Goal: Obtain resource: Download file/media

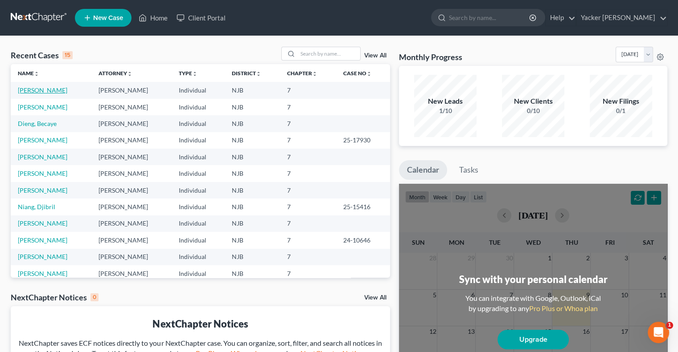
click at [55, 92] on link "[PERSON_NAME]" at bounding box center [42, 90] width 49 height 8
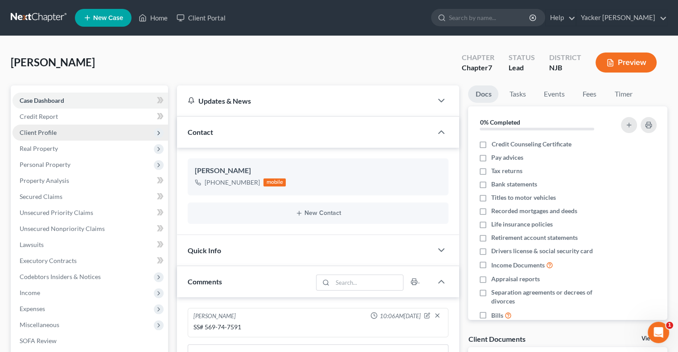
click at [53, 130] on span "Client Profile" at bounding box center [38, 133] width 37 height 8
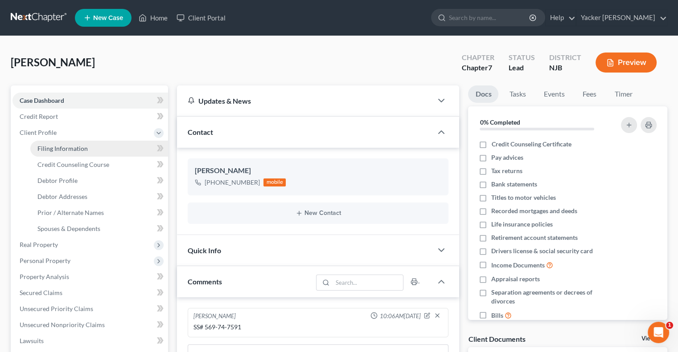
click at [62, 145] on span "Filing Information" at bounding box center [62, 149] width 50 height 8
select select "1"
select select "0"
select select "51"
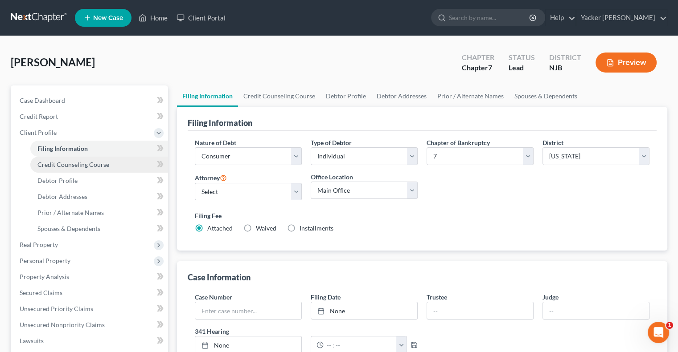
click at [70, 164] on span "Credit Counseling Course" at bounding box center [73, 165] width 72 height 8
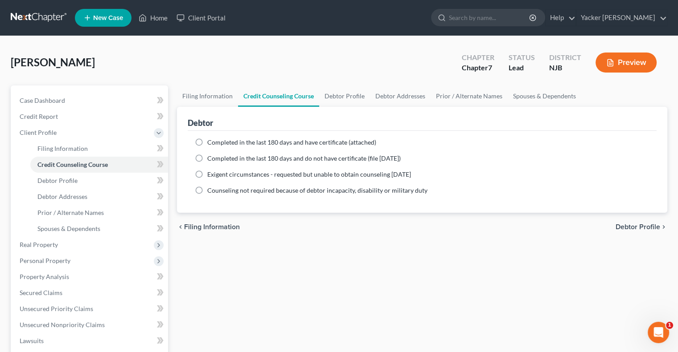
click at [207, 139] on label "Completed in the last 180 days and have certificate (attached)" at bounding box center [291, 142] width 169 height 9
click at [211, 139] on input "Completed in the last 180 days and have certificate (attached)" at bounding box center [214, 141] width 6 height 6
radio input "true"
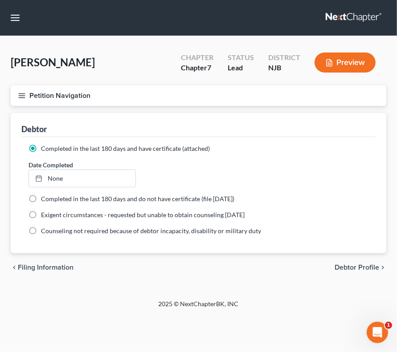
click at [220, 117] on div "Debtor" at bounding box center [198, 125] width 354 height 24
type input "[DATE]"
click at [58, 175] on link "None" at bounding box center [82, 178] width 106 height 17
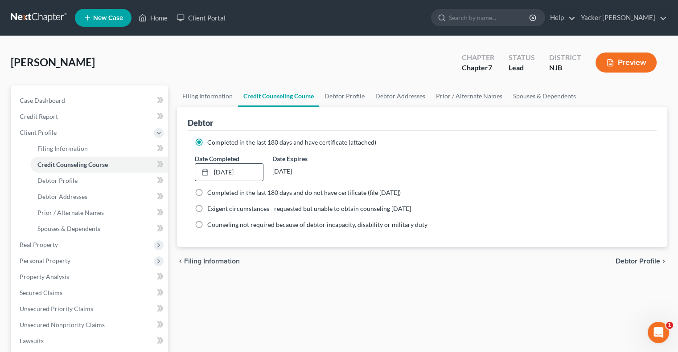
click at [625, 260] on span "Debtor Profile" at bounding box center [637, 261] width 45 height 7
select select "0"
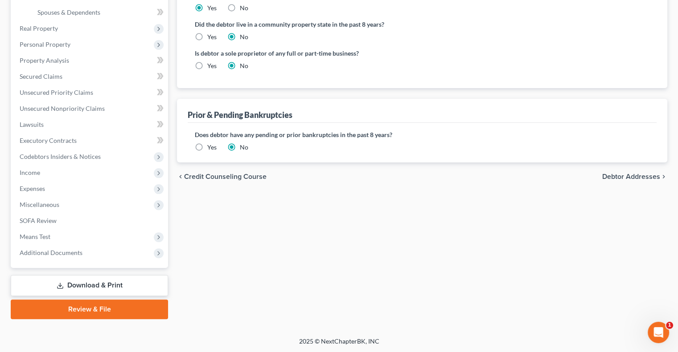
click at [624, 176] on span "Debtor Addresses" at bounding box center [631, 176] width 58 height 7
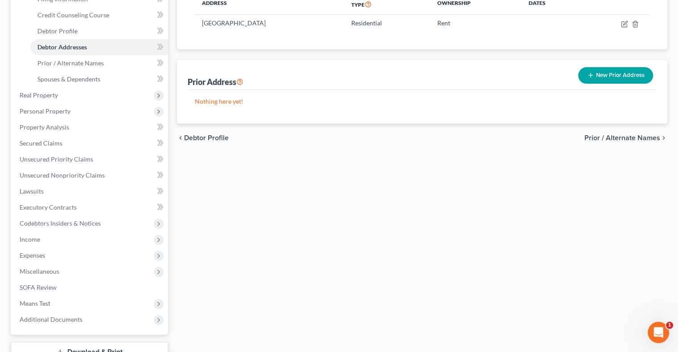
scroll to position [178, 0]
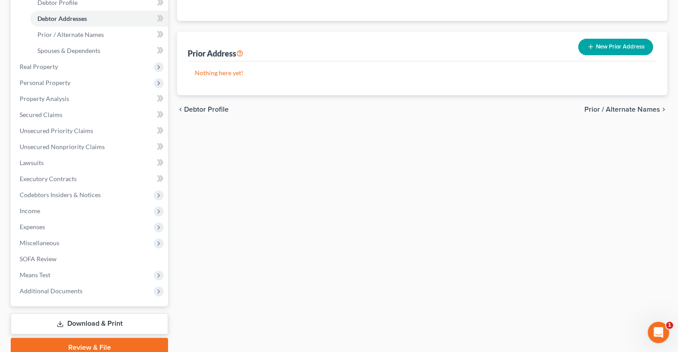
click at [603, 114] on div "chevron_left Debtor Profile Prior / Alternate Names chevron_right" at bounding box center [422, 109] width 490 height 29
click at [610, 110] on span "Prior / Alternate Names" at bounding box center [622, 109] width 76 height 7
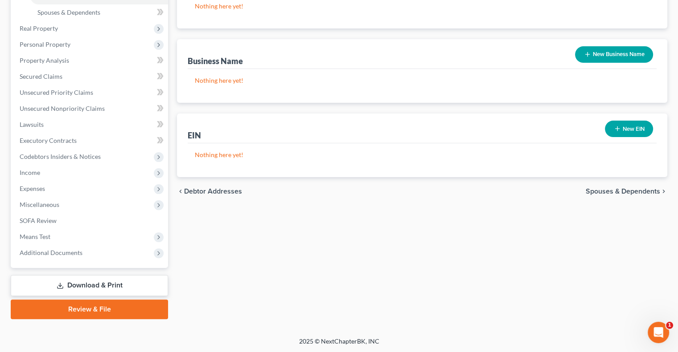
click at [606, 190] on span "Spouses & Dependents" at bounding box center [622, 191] width 74 height 7
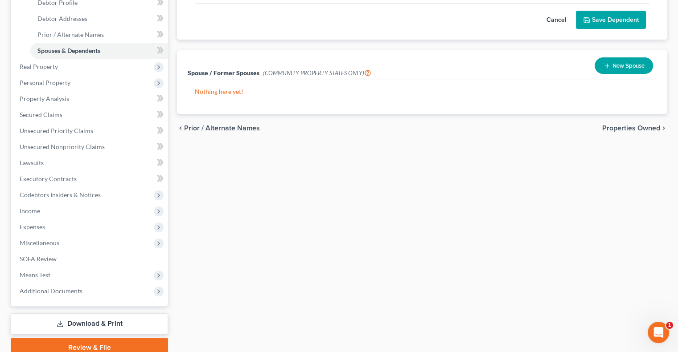
click at [622, 128] on span "Properties Owned" at bounding box center [631, 128] width 58 height 7
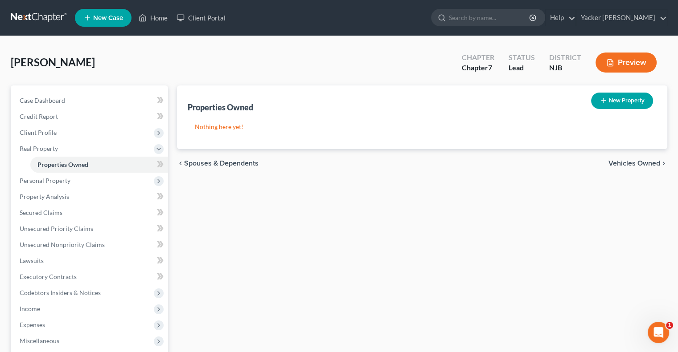
click at [630, 162] on span "Vehicles Owned" at bounding box center [634, 163] width 52 height 7
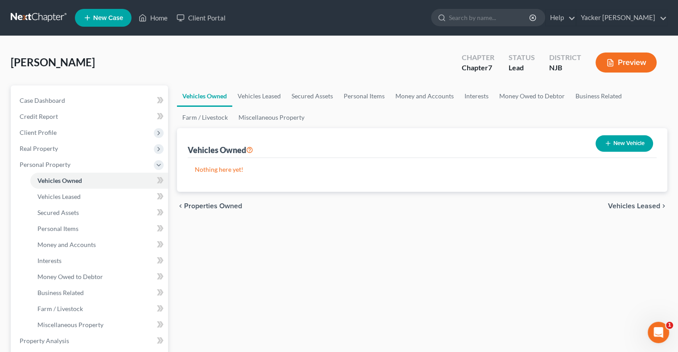
click at [627, 207] on span "Vehicles Leased" at bounding box center [634, 206] width 52 height 7
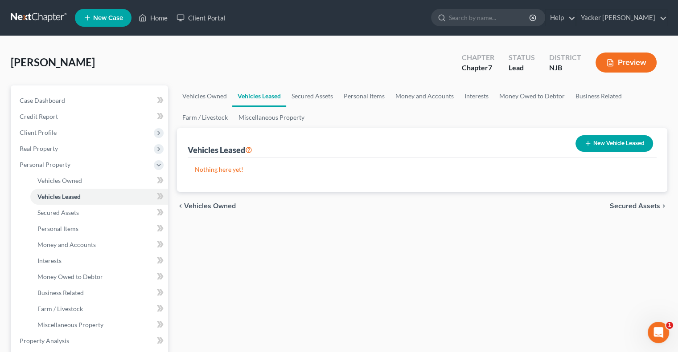
click at [626, 208] on span "Secured Assets" at bounding box center [635, 206] width 50 height 7
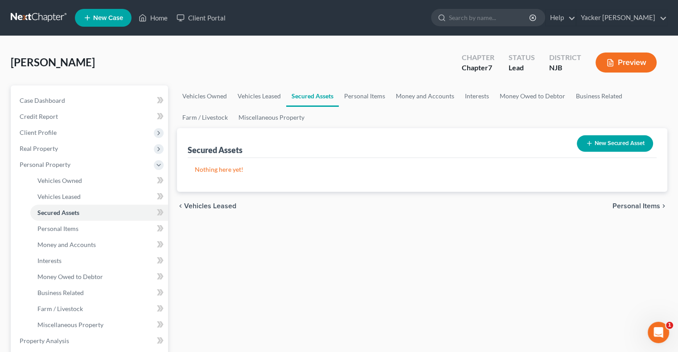
click at [626, 206] on span "Personal Items" at bounding box center [636, 206] width 48 height 7
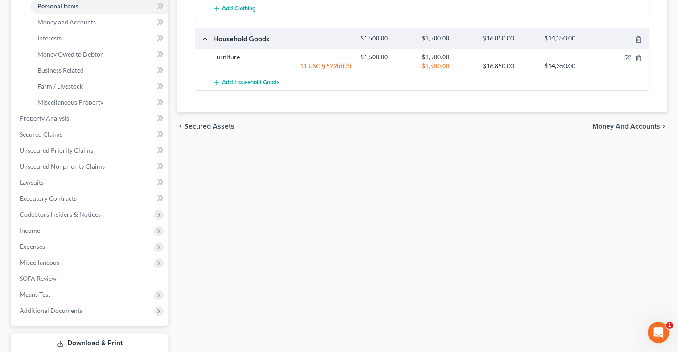
click at [611, 123] on span "Money and Accounts" at bounding box center [626, 126] width 68 height 7
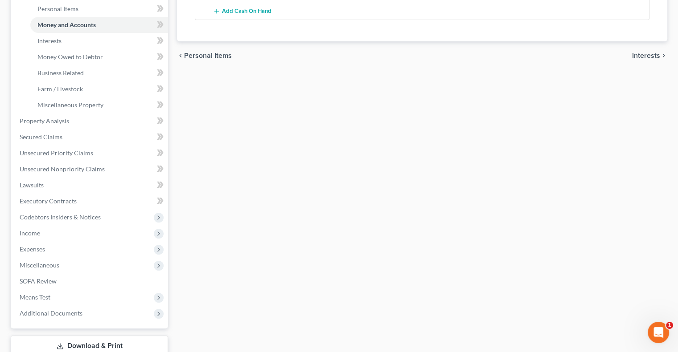
scroll to position [223, 0]
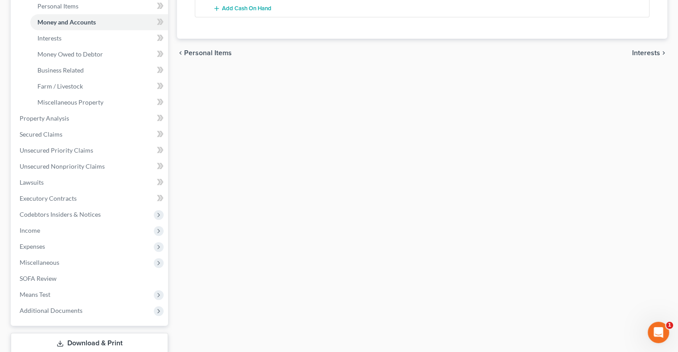
click at [641, 55] on span "Interests" at bounding box center [646, 52] width 28 height 7
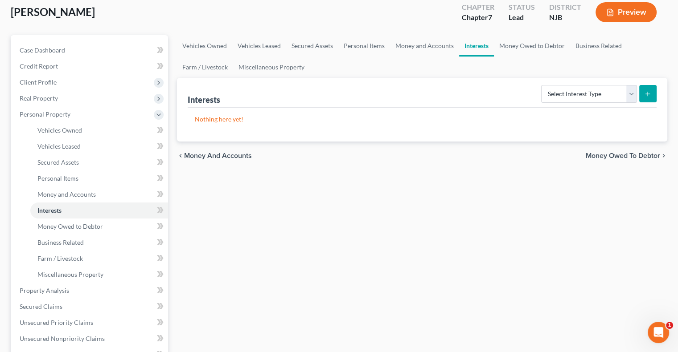
scroll to position [89, 0]
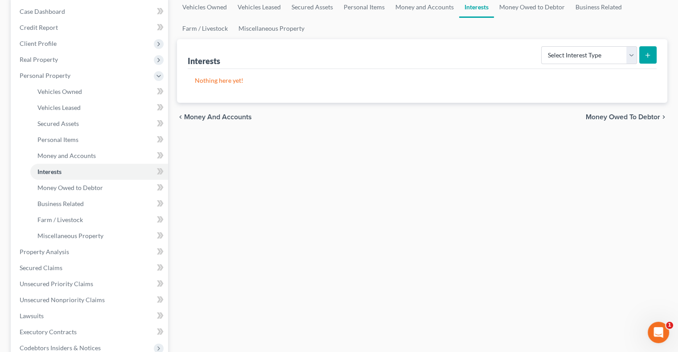
click at [612, 118] on span "Money Owed to Debtor" at bounding box center [622, 117] width 74 height 7
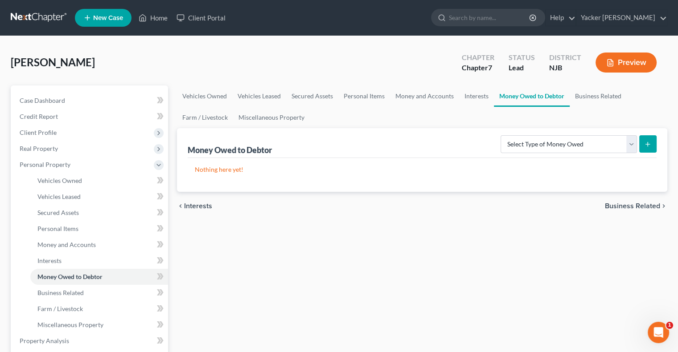
click at [624, 204] on span "Business Related" at bounding box center [632, 206] width 55 height 7
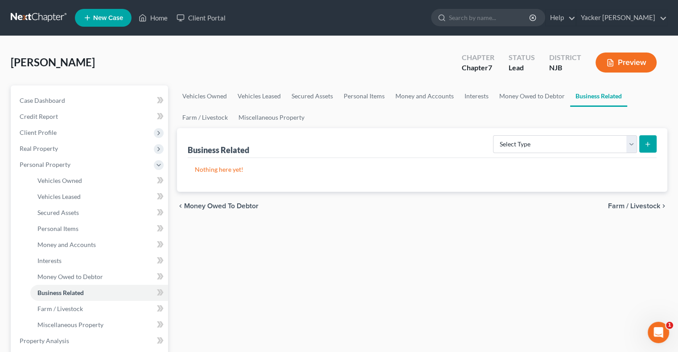
click at [624, 206] on span "Farm / Livestock" at bounding box center [634, 206] width 52 height 7
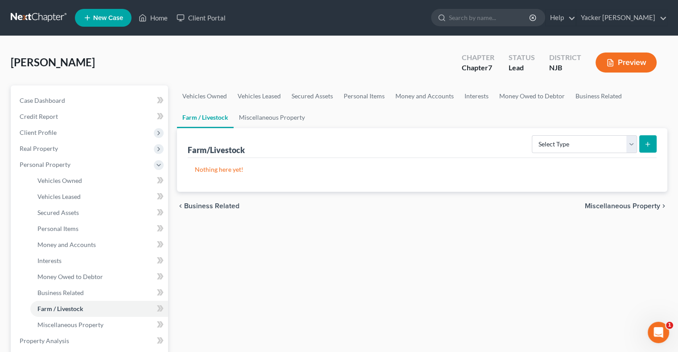
click at [622, 205] on span "Miscellaneous Property" at bounding box center [622, 206] width 75 height 7
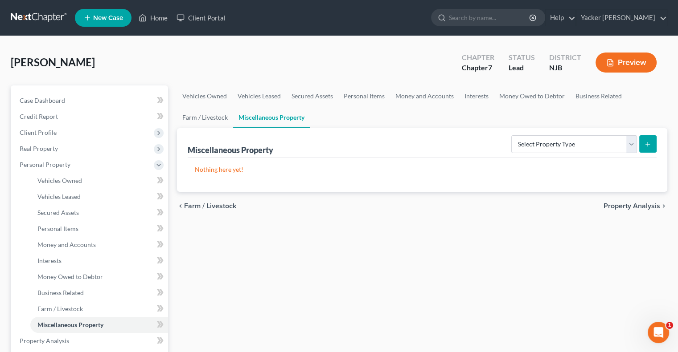
click at [622, 205] on span "Property Analysis" at bounding box center [631, 206] width 57 height 7
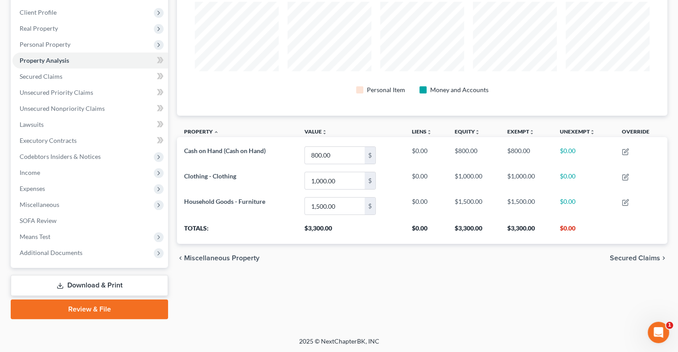
click at [636, 255] on span "Secured Claims" at bounding box center [635, 258] width 50 height 7
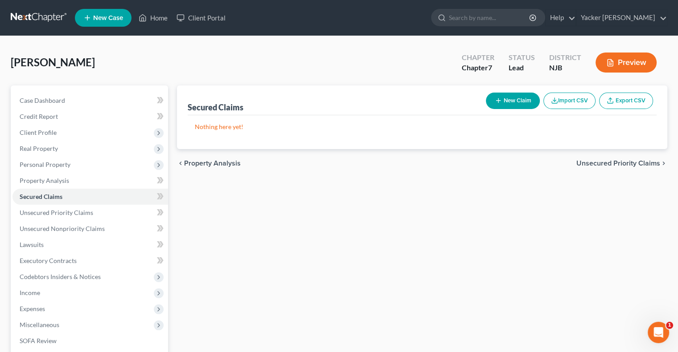
click at [631, 160] on span "Unsecured Priority Claims" at bounding box center [618, 163] width 84 height 7
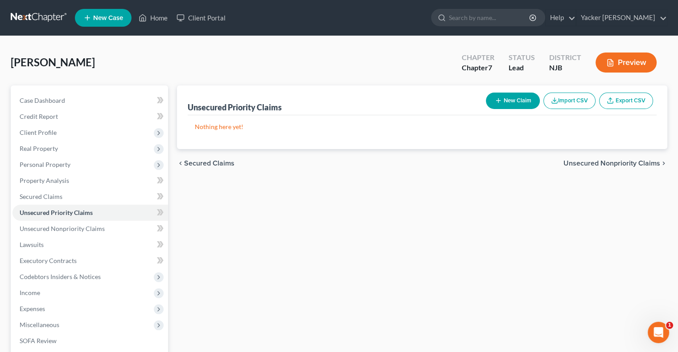
click at [630, 165] on span "Unsecured Nonpriority Claims" at bounding box center [611, 163] width 97 height 7
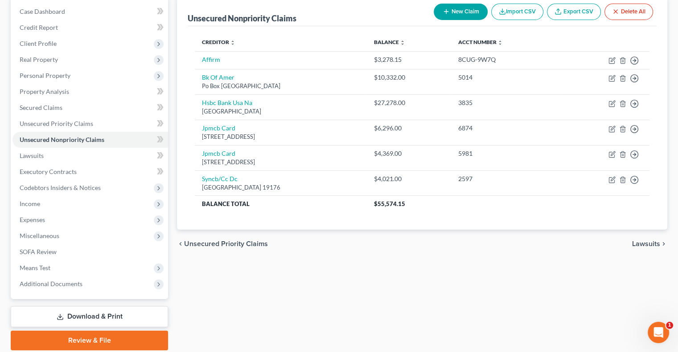
click at [644, 241] on span "Lawsuits" at bounding box center [646, 244] width 28 height 7
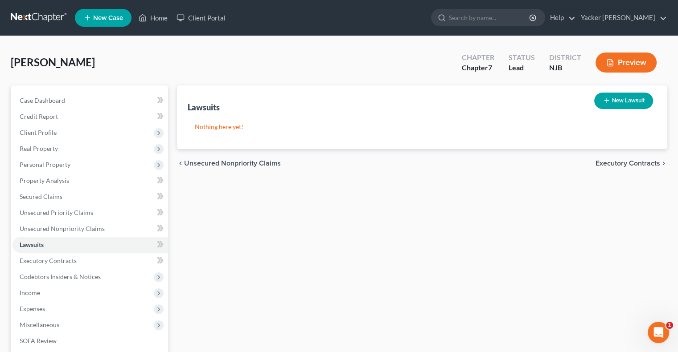
click at [635, 163] on span "Executory Contracts" at bounding box center [627, 163] width 65 height 7
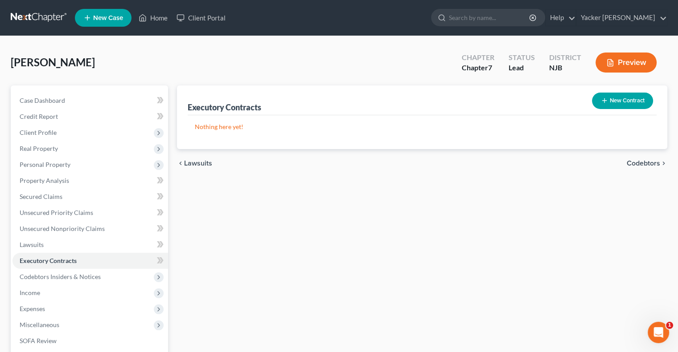
click at [635, 164] on span "Codebtors" at bounding box center [642, 163] width 33 height 7
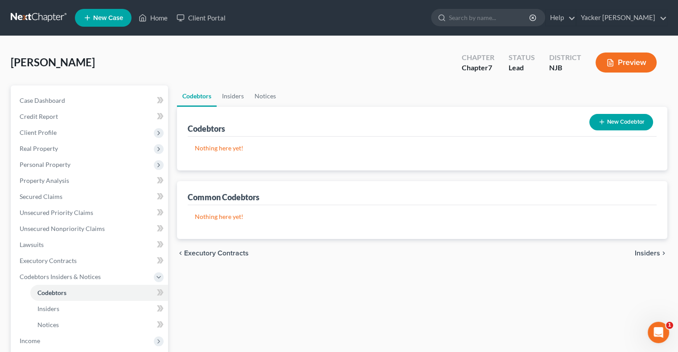
click at [650, 251] on span "Insiders" at bounding box center [646, 253] width 25 height 7
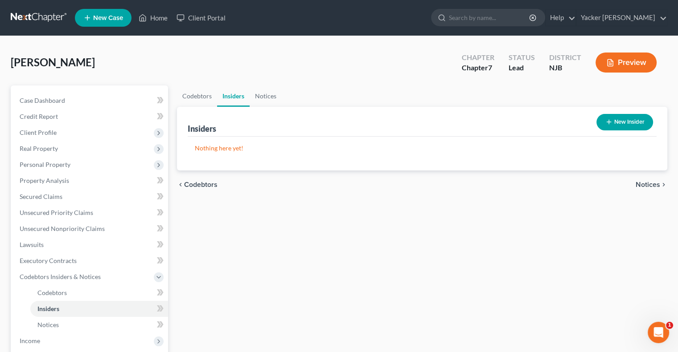
click at [644, 186] on span "Notices" at bounding box center [647, 184] width 25 height 7
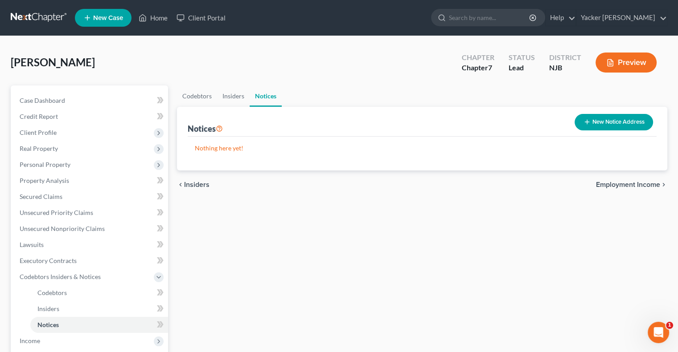
click at [644, 185] on span "Employment Income" at bounding box center [628, 184] width 64 height 7
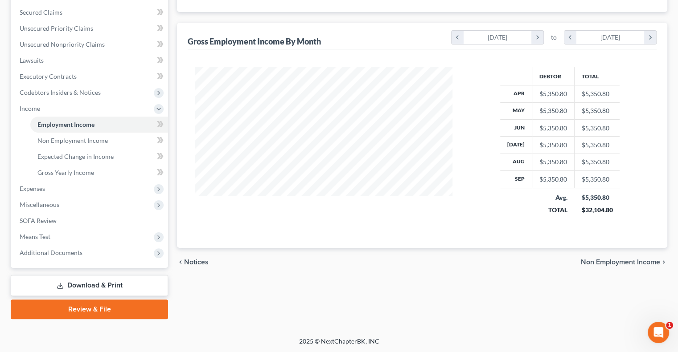
click at [626, 264] on span "Non Employment Income" at bounding box center [620, 262] width 79 height 7
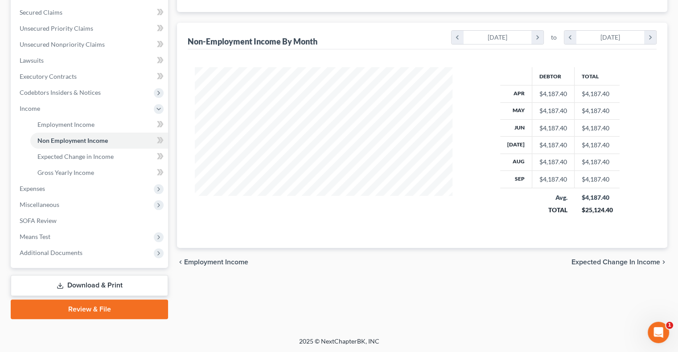
click at [110, 285] on link "Download & Print" at bounding box center [89, 285] width 157 height 21
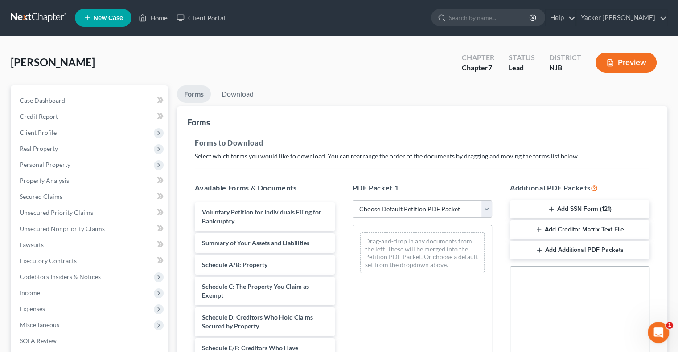
click at [488, 208] on select "Choose Default Petition PDF Packet Complete Bankruptcy Petition (all forms and …" at bounding box center [421, 209] width 139 height 18
select select "0"
click at [352, 200] on select "Choose Default Petition PDF Packet Complete Bankruptcy Petition (all forms and …" at bounding box center [421, 209] width 139 height 18
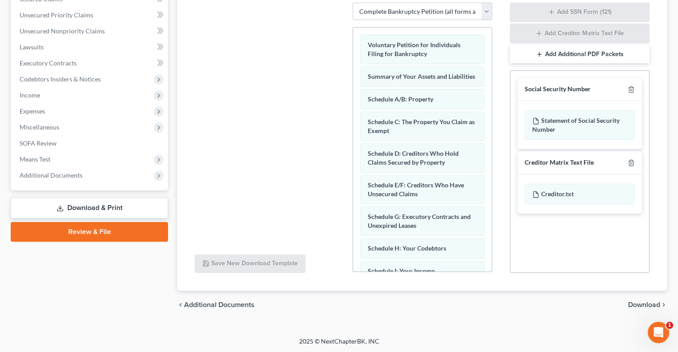
click at [639, 305] on span "Download" at bounding box center [644, 305] width 32 height 7
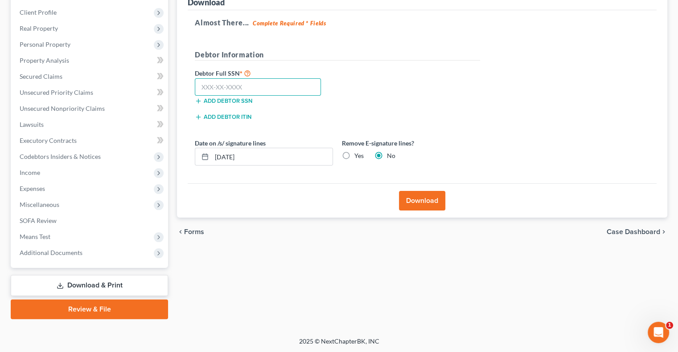
click at [235, 85] on input "text" at bounding box center [258, 87] width 126 height 18
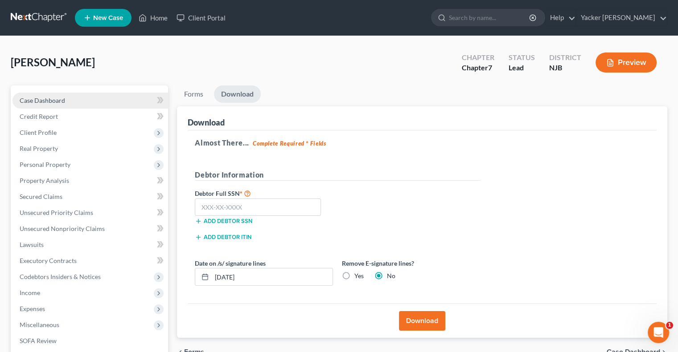
click at [58, 99] on span "Case Dashboard" at bounding box center [42, 101] width 45 height 8
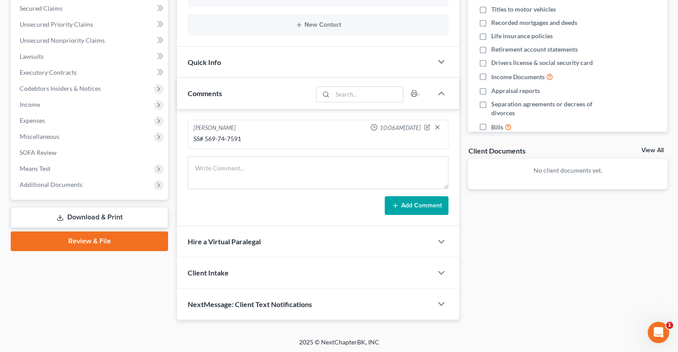
click at [74, 215] on link "Download & Print" at bounding box center [89, 217] width 157 height 21
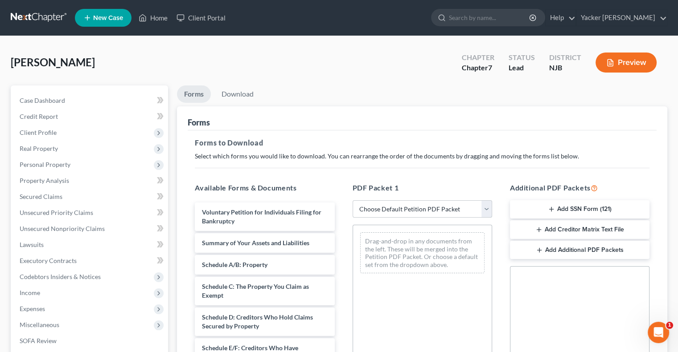
click at [485, 211] on select "Choose Default Petition PDF Packet Complete Bankruptcy Petition (all forms and …" at bounding box center [421, 209] width 139 height 18
select select "0"
click at [352, 200] on select "Choose Default Petition PDF Packet Complete Bankruptcy Petition (all forms and …" at bounding box center [421, 209] width 139 height 18
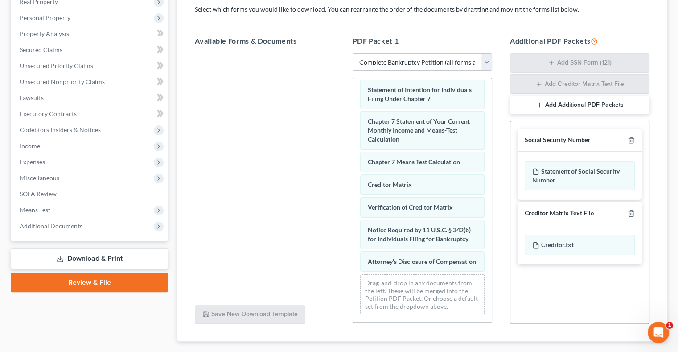
scroll to position [178, 0]
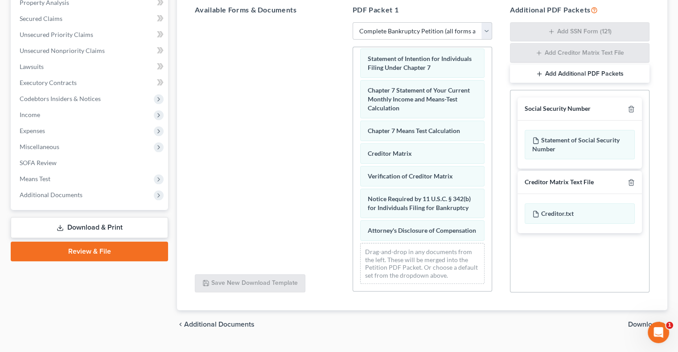
click at [635, 323] on span "Download" at bounding box center [644, 324] width 32 height 7
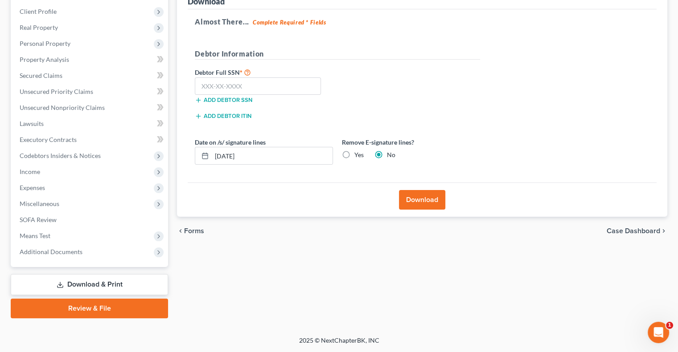
scroll to position [120, 0]
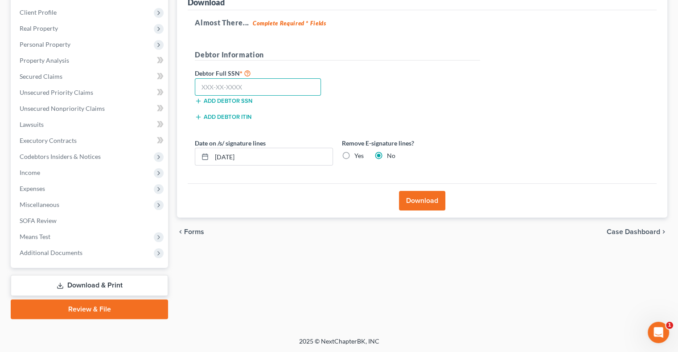
click at [235, 89] on input "text" at bounding box center [258, 87] width 126 height 18
type input "569-74-7591"
click at [421, 201] on button "Download" at bounding box center [422, 201] width 46 height 20
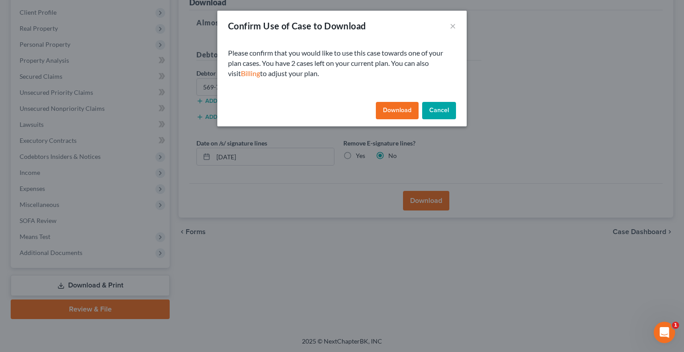
click at [389, 112] on button "Download" at bounding box center [397, 111] width 43 height 18
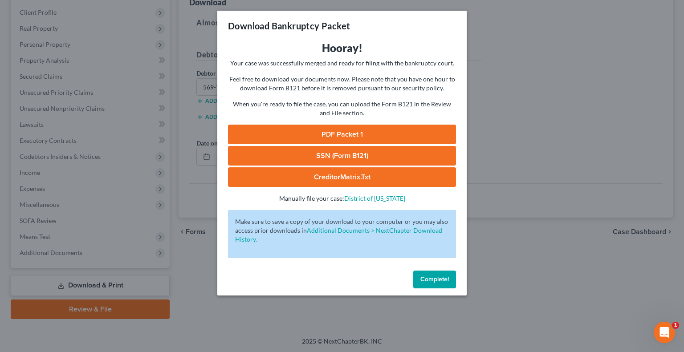
click at [340, 132] on link "PDF Packet 1" at bounding box center [342, 135] width 228 height 20
click at [333, 155] on link "SSN (Form B121)" at bounding box center [342, 156] width 228 height 20
click at [352, 175] on link "CreditorMatrix.txt" at bounding box center [342, 178] width 228 height 20
click at [433, 277] on span "Complete!" at bounding box center [435, 280] width 29 height 8
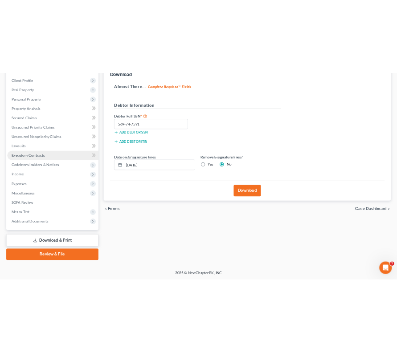
scroll to position [0, 0]
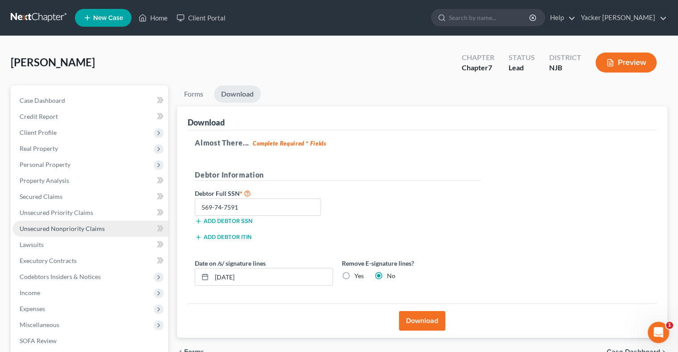
click at [67, 228] on span "Unsecured Nonpriority Claims" at bounding box center [62, 229] width 85 height 8
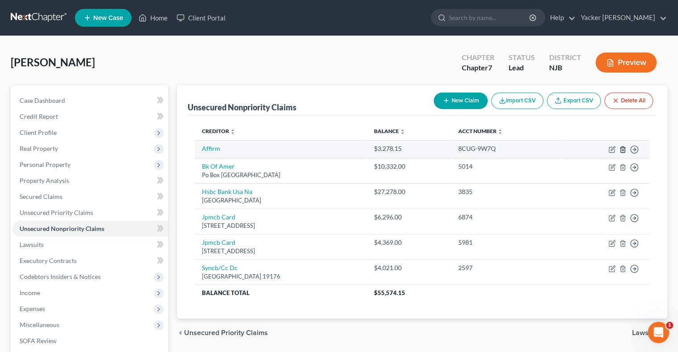
click at [623, 149] on icon "button" at bounding box center [622, 149] width 7 height 7
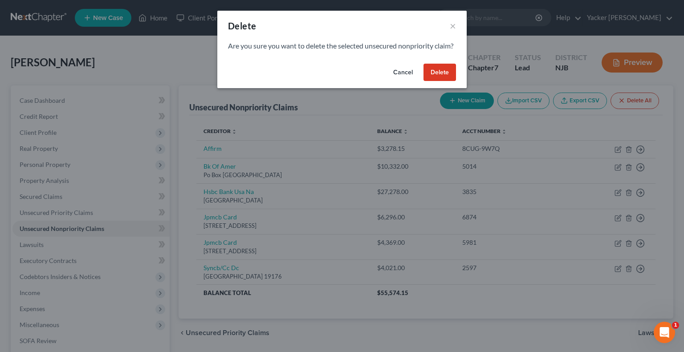
click at [401, 82] on button "Cancel" at bounding box center [403, 73] width 34 height 18
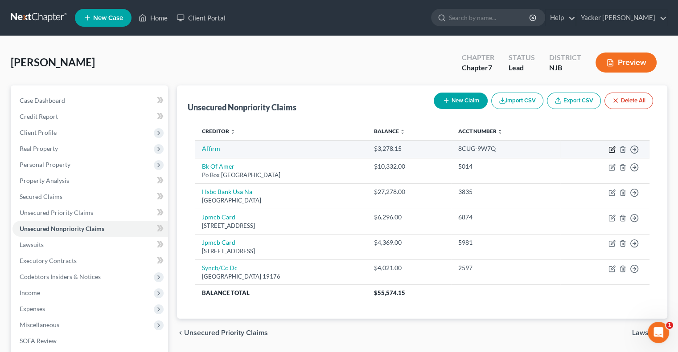
click at [610, 148] on icon "button" at bounding box center [611, 149] width 7 height 7
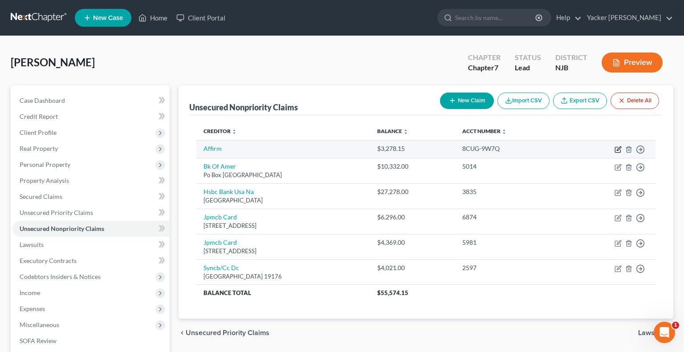
select select "2"
select select "0"
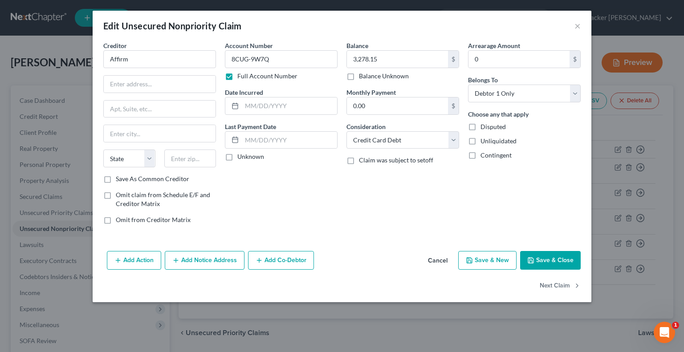
drag, startPoint x: 444, startPoint y: 24, endPoint x: 508, endPoint y: 26, distance: 64.2
click at [510, 25] on div "Edit Unsecured Nonpriority Claim ×" at bounding box center [342, 26] width 499 height 30
click at [127, 83] on input "text" at bounding box center [160, 84] width 112 height 17
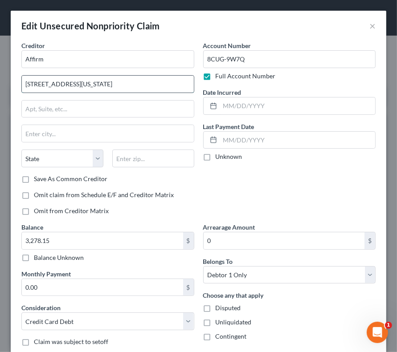
type input "[STREET_ADDRESS][US_STATE]"
type input "Floor 12"
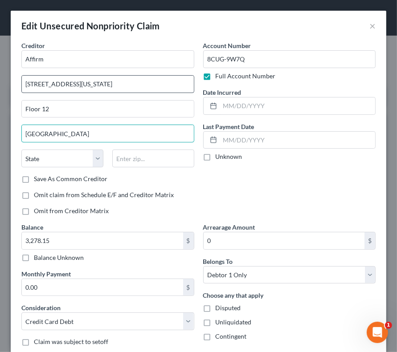
type input "[GEOGRAPHIC_DATA]"
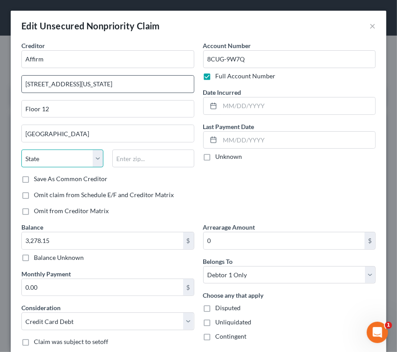
select select "4"
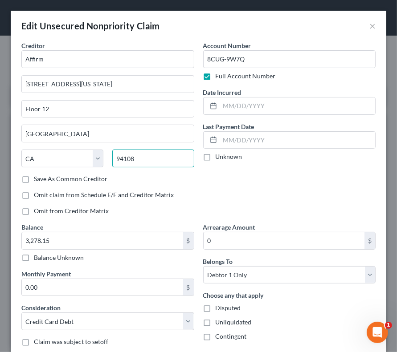
type input "94108"
click at [34, 180] on label "Save As Common Creditor" at bounding box center [71, 179] width 74 height 9
click at [37, 180] on input "Save As Common Creditor" at bounding box center [40, 178] width 6 height 6
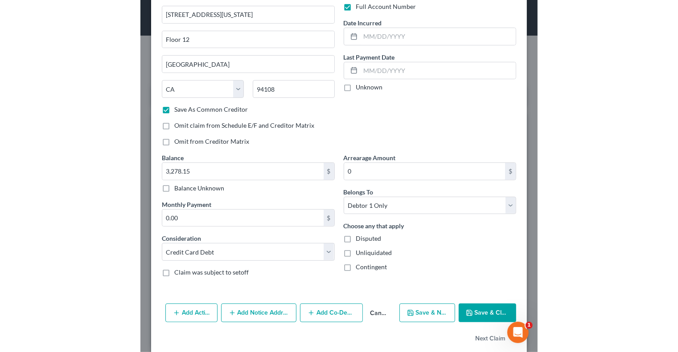
scroll to position [82, 0]
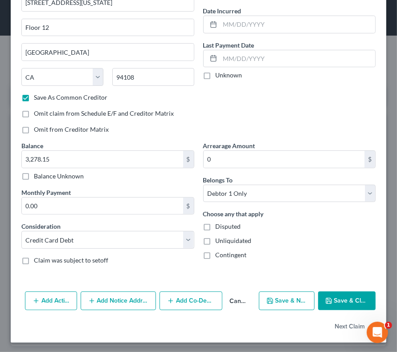
click at [336, 299] on button "Save & Close" at bounding box center [347, 301] width 58 height 19
checkbox input "false"
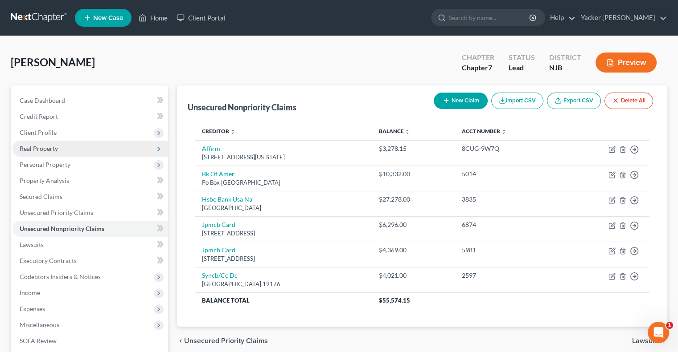
scroll to position [89, 0]
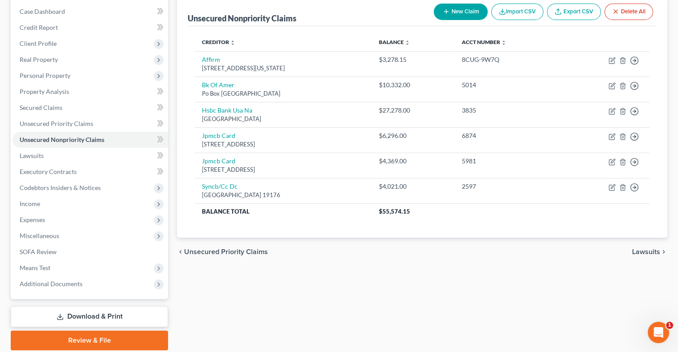
click at [77, 314] on link "Download & Print" at bounding box center [89, 317] width 157 height 21
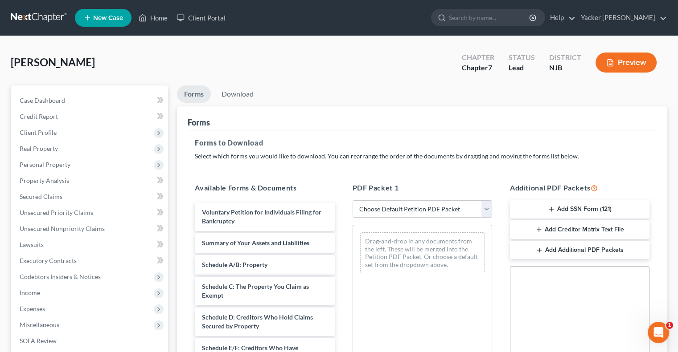
click at [483, 208] on select "Choose Default Petition PDF Packet Complete Bankruptcy Petition (all forms and …" at bounding box center [421, 209] width 139 height 18
select select "0"
click at [352, 200] on select "Choose Default Petition PDF Packet Complete Bankruptcy Petition (all forms and …" at bounding box center [421, 209] width 139 height 18
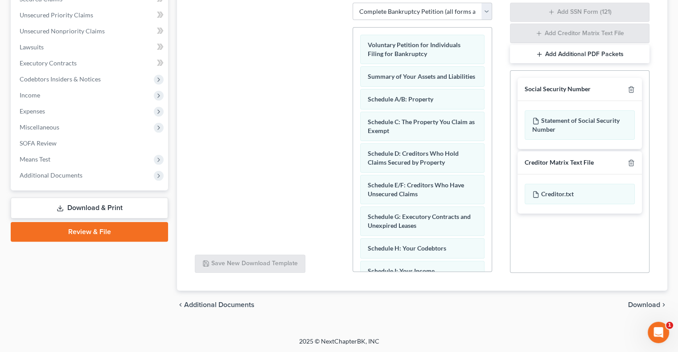
click at [638, 304] on span "Download" at bounding box center [644, 305] width 32 height 7
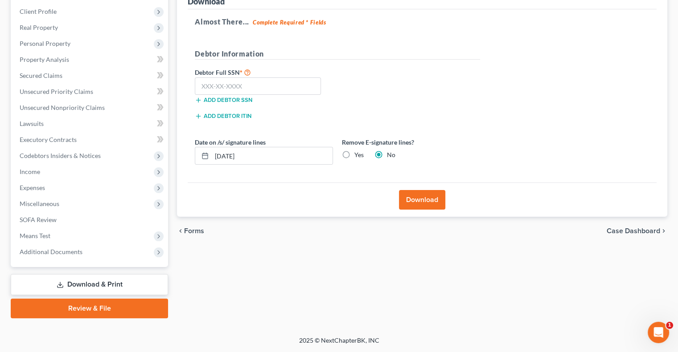
scroll to position [120, 0]
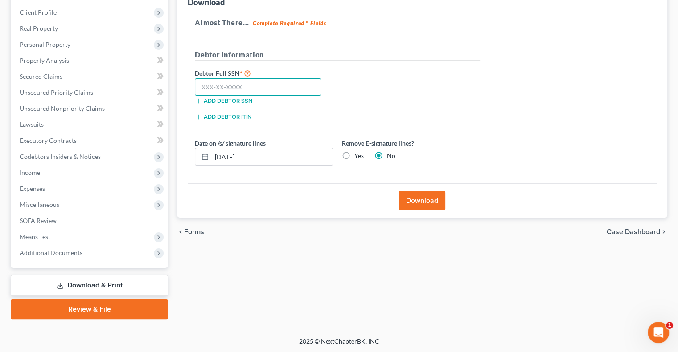
click at [229, 87] on input "text" at bounding box center [258, 87] width 126 height 18
type input "569-74-7591"
click at [423, 198] on button "Download" at bounding box center [422, 201] width 46 height 20
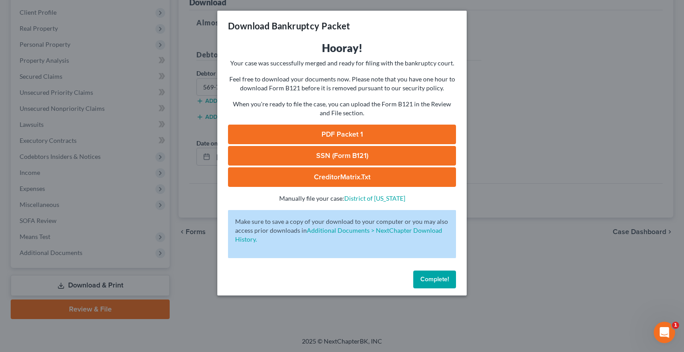
click at [318, 132] on link "PDF Packet 1" at bounding box center [342, 135] width 228 height 20
click at [344, 174] on link "CreditorMatrix.txt" at bounding box center [342, 178] width 228 height 20
click at [436, 279] on span "Complete!" at bounding box center [435, 280] width 29 height 8
